Goal: Information Seeking & Learning: Learn about a topic

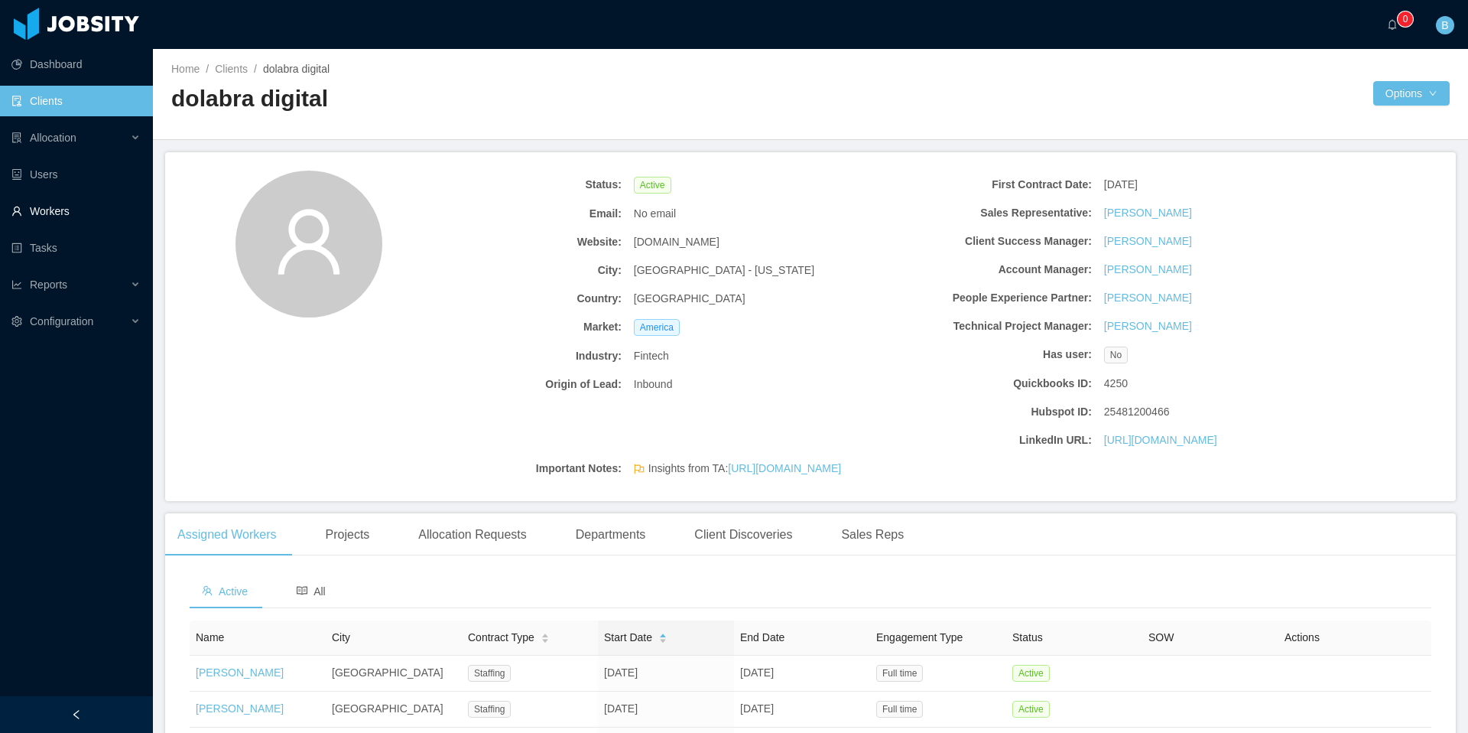
click at [40, 197] on link "Workers" at bounding box center [75, 211] width 129 height 31
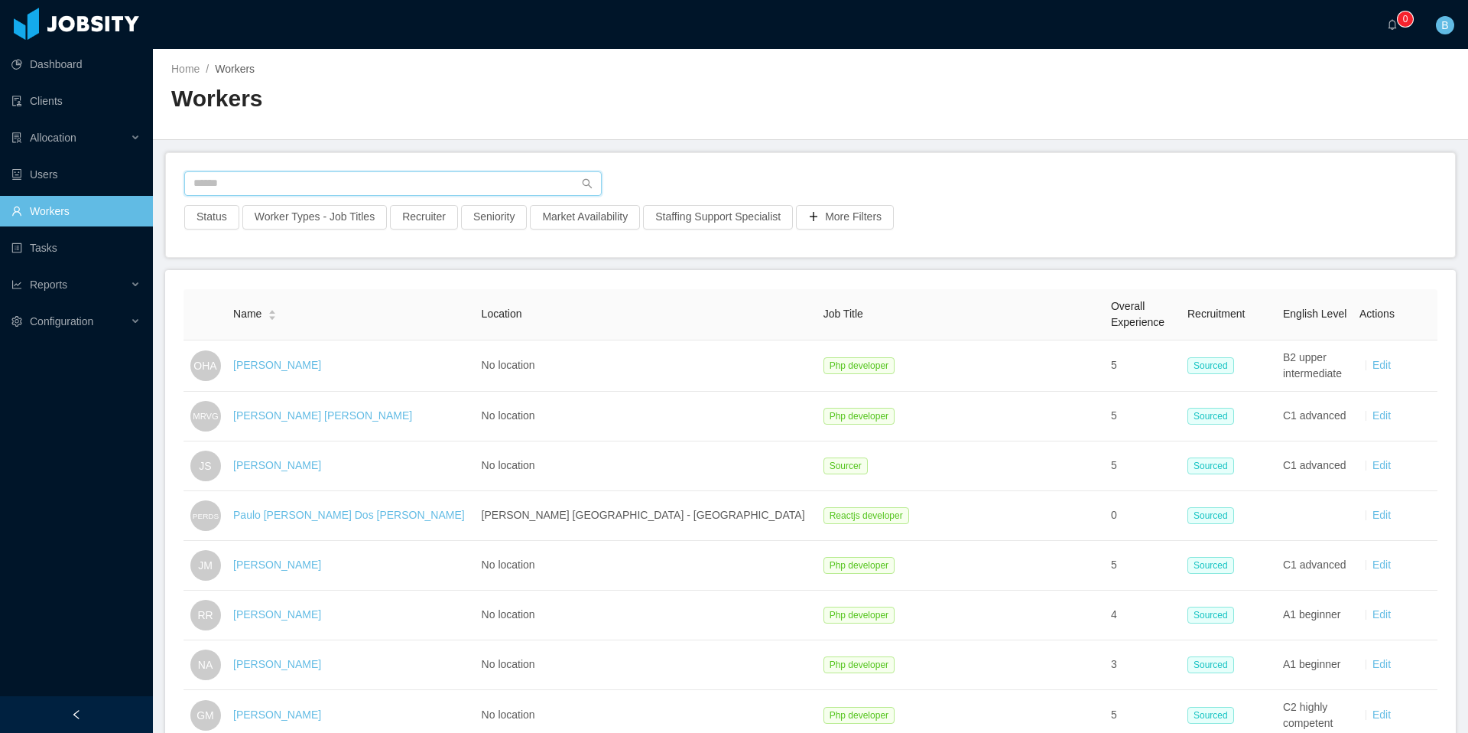
click at [304, 177] on input "text" at bounding box center [393, 183] width 418 height 24
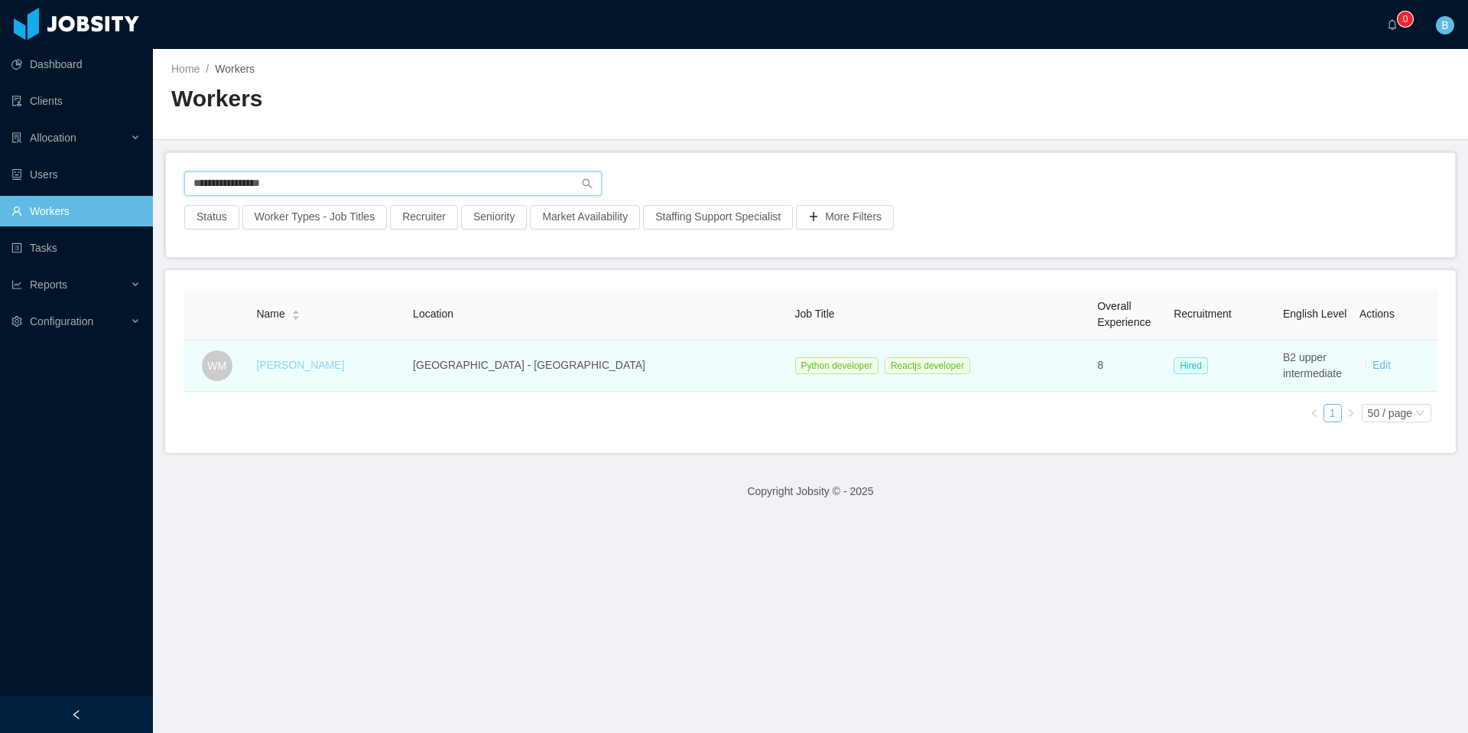
type input "**********"
click at [342, 363] on link "[PERSON_NAME]" at bounding box center [300, 365] width 88 height 12
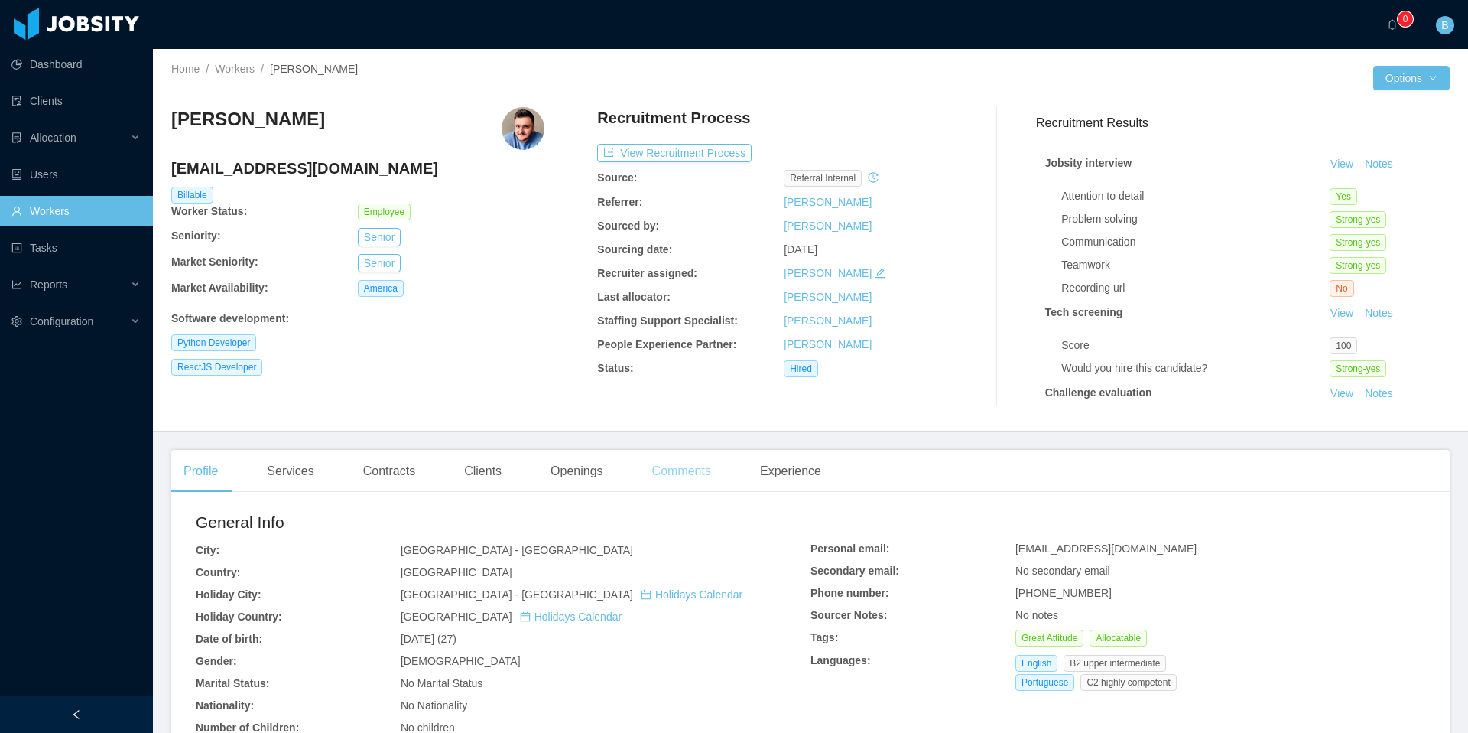
click at [683, 460] on div "Comments" at bounding box center [681, 471] width 83 height 43
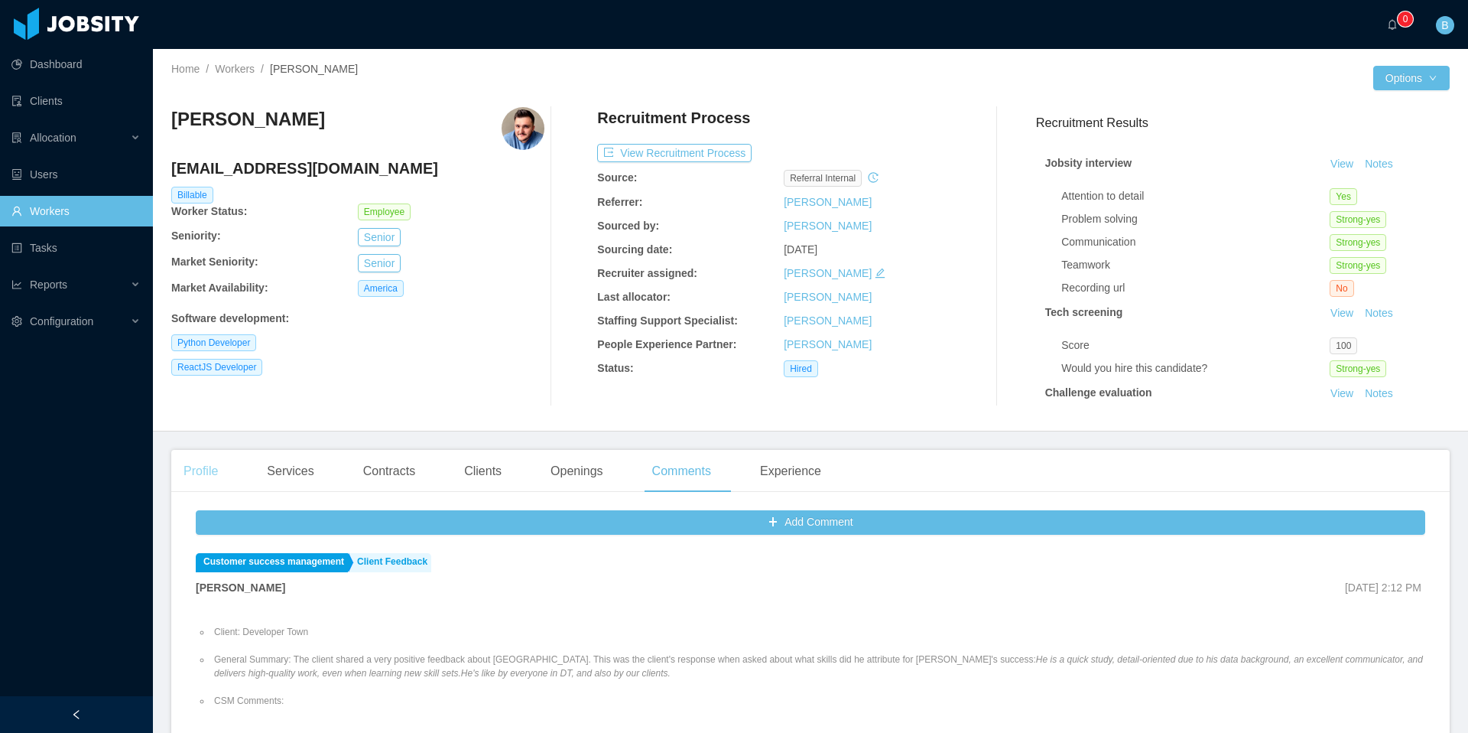
click at [210, 474] on div "Profile" at bounding box center [200, 471] width 59 height 43
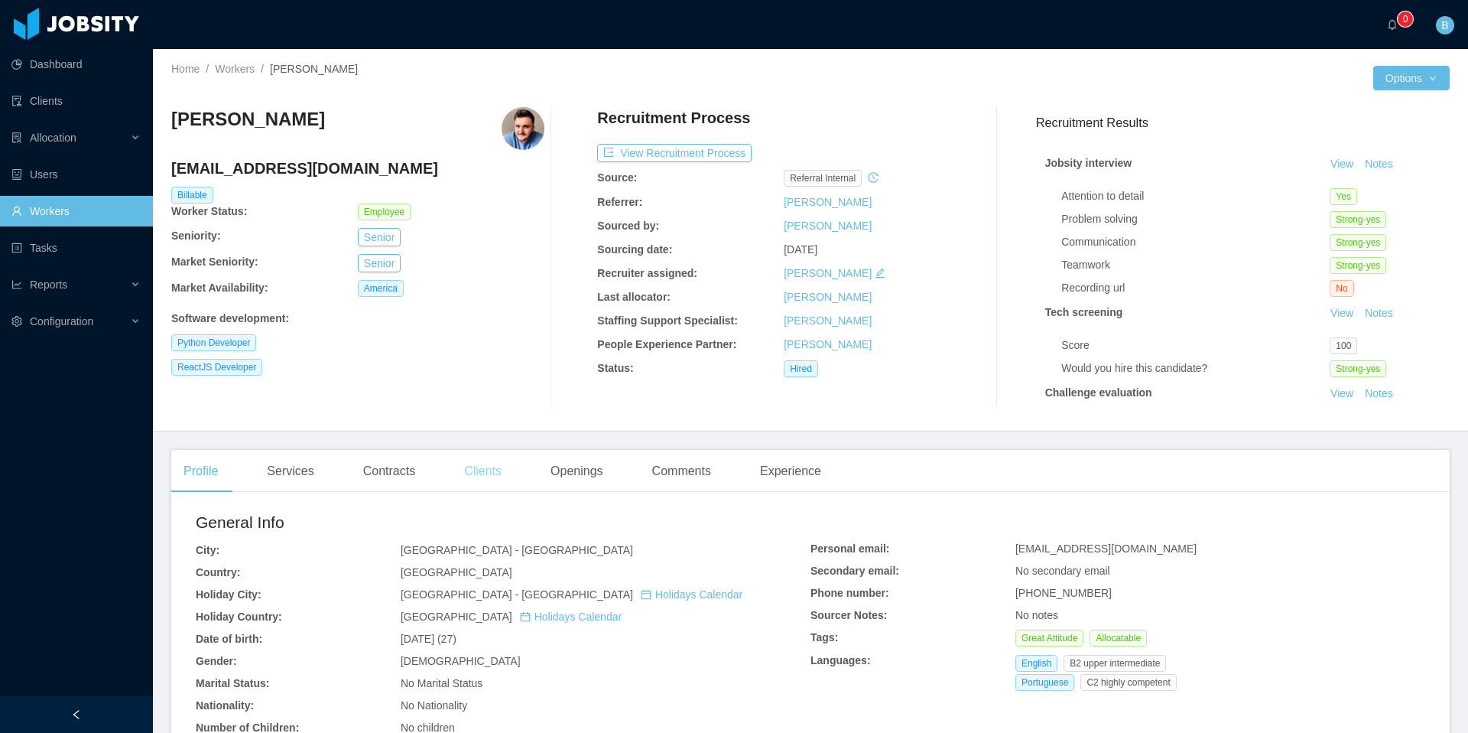
click at [476, 480] on div "Clients" at bounding box center [483, 471] width 62 height 43
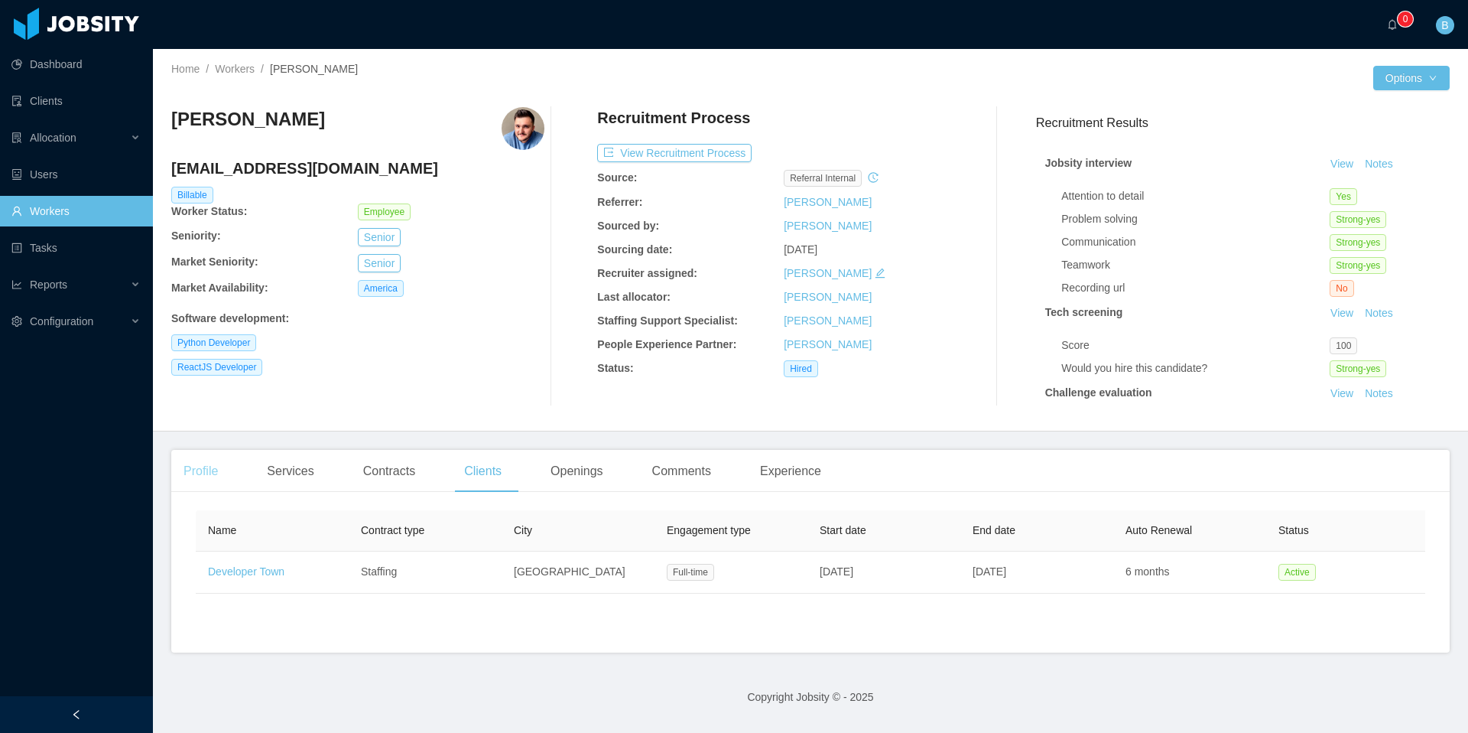
click at [197, 467] on div "Profile" at bounding box center [200, 471] width 59 height 43
